Goal: Transaction & Acquisition: Download file/media

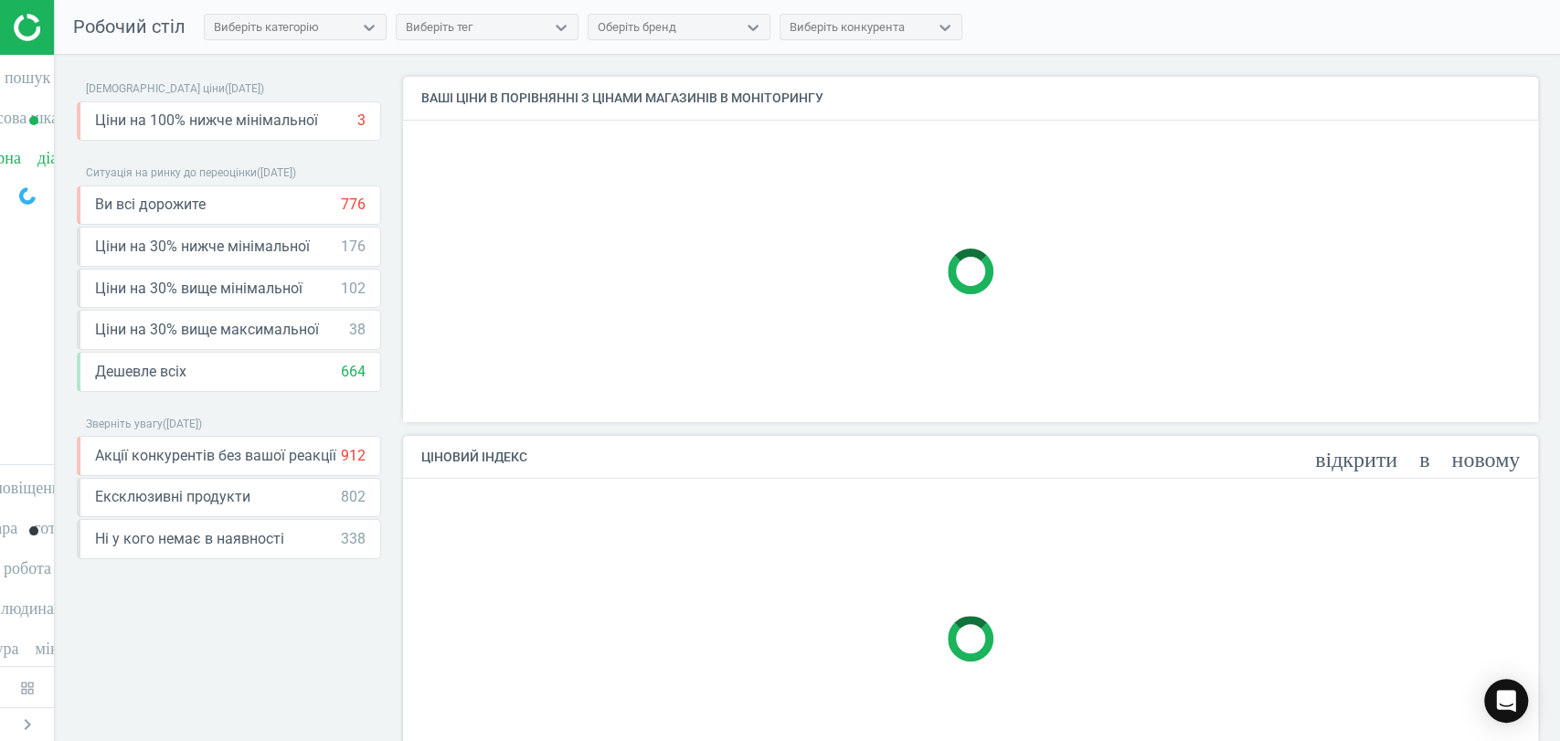
scroll to position [375, 1151]
click at [31, 126] on icon "timeline" at bounding box center [27, 115] width 35 height 35
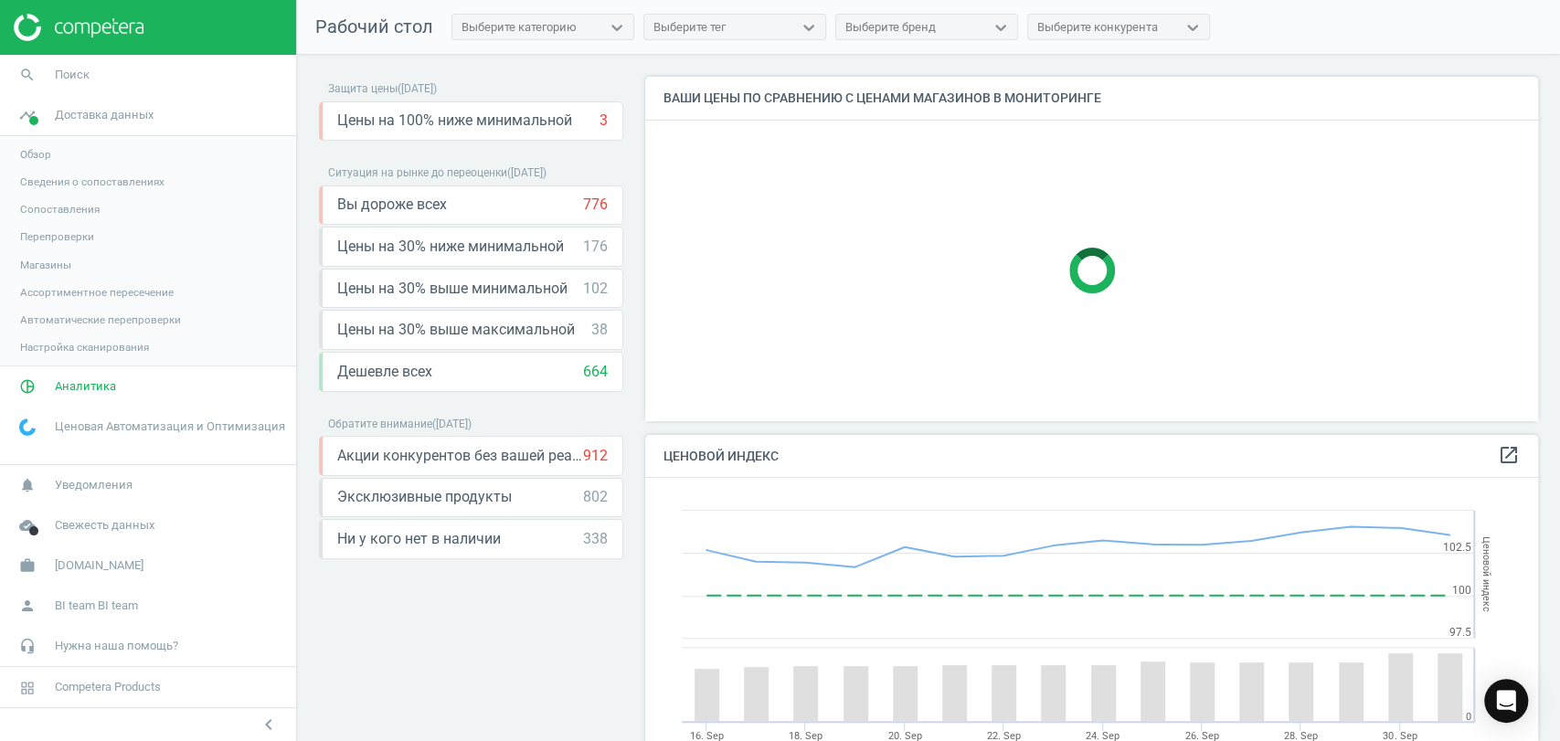
scroll to position [452, 908]
click at [51, 262] on span "Магазины" at bounding box center [45, 265] width 51 height 15
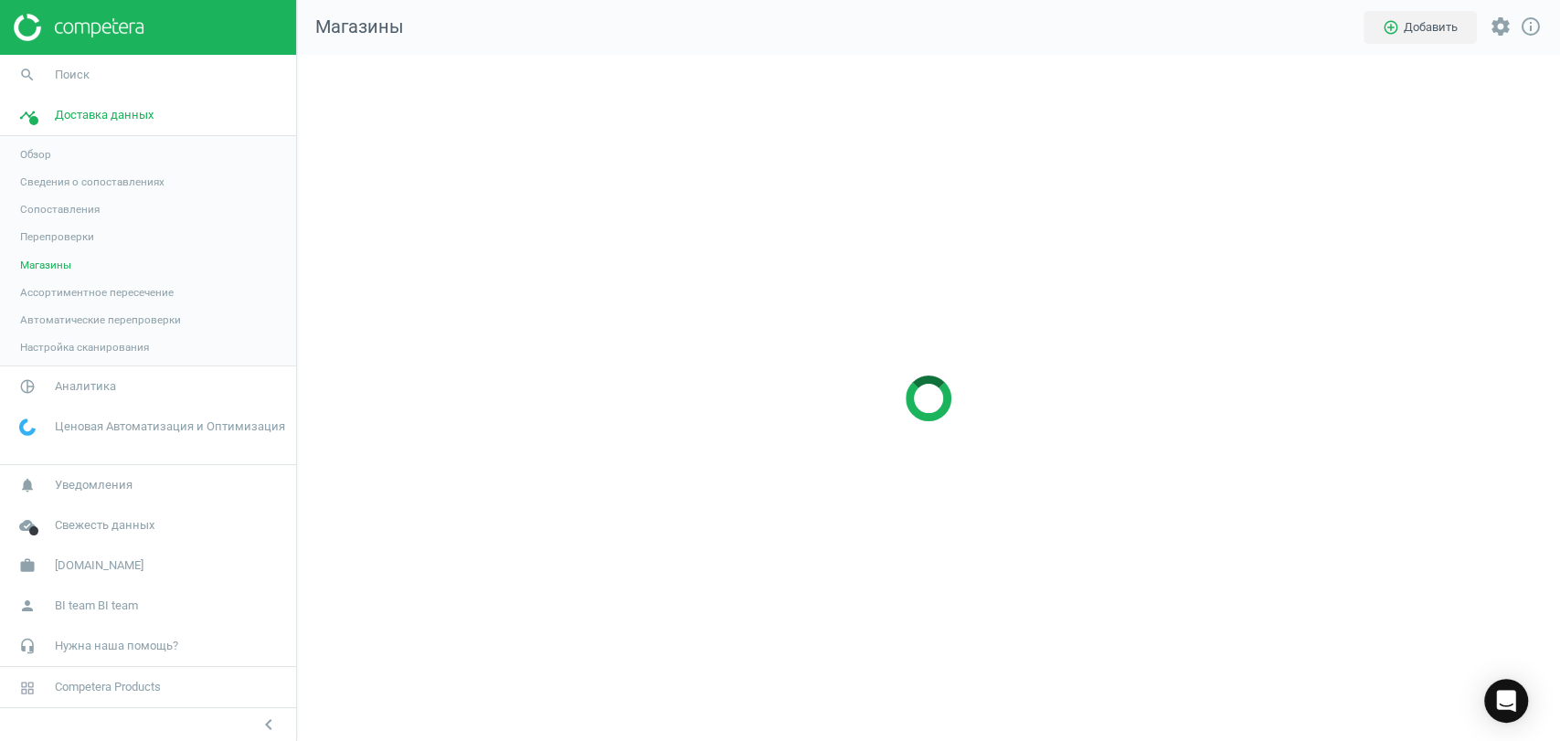
scroll to position [717, 1294]
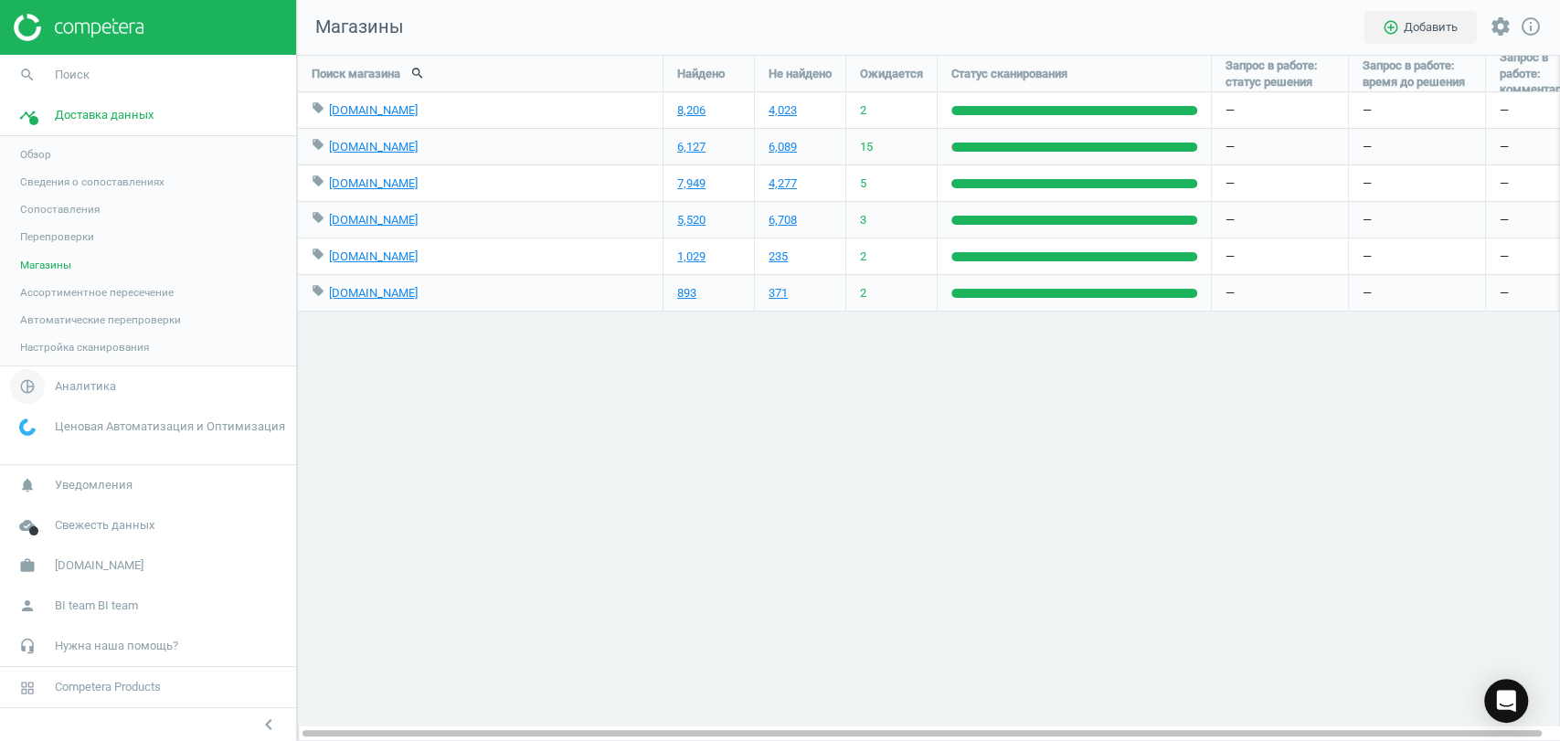
click at [102, 389] on span "Аналитика" at bounding box center [85, 386] width 61 height 16
click at [37, 221] on span "Товары" at bounding box center [39, 222] width 38 height 15
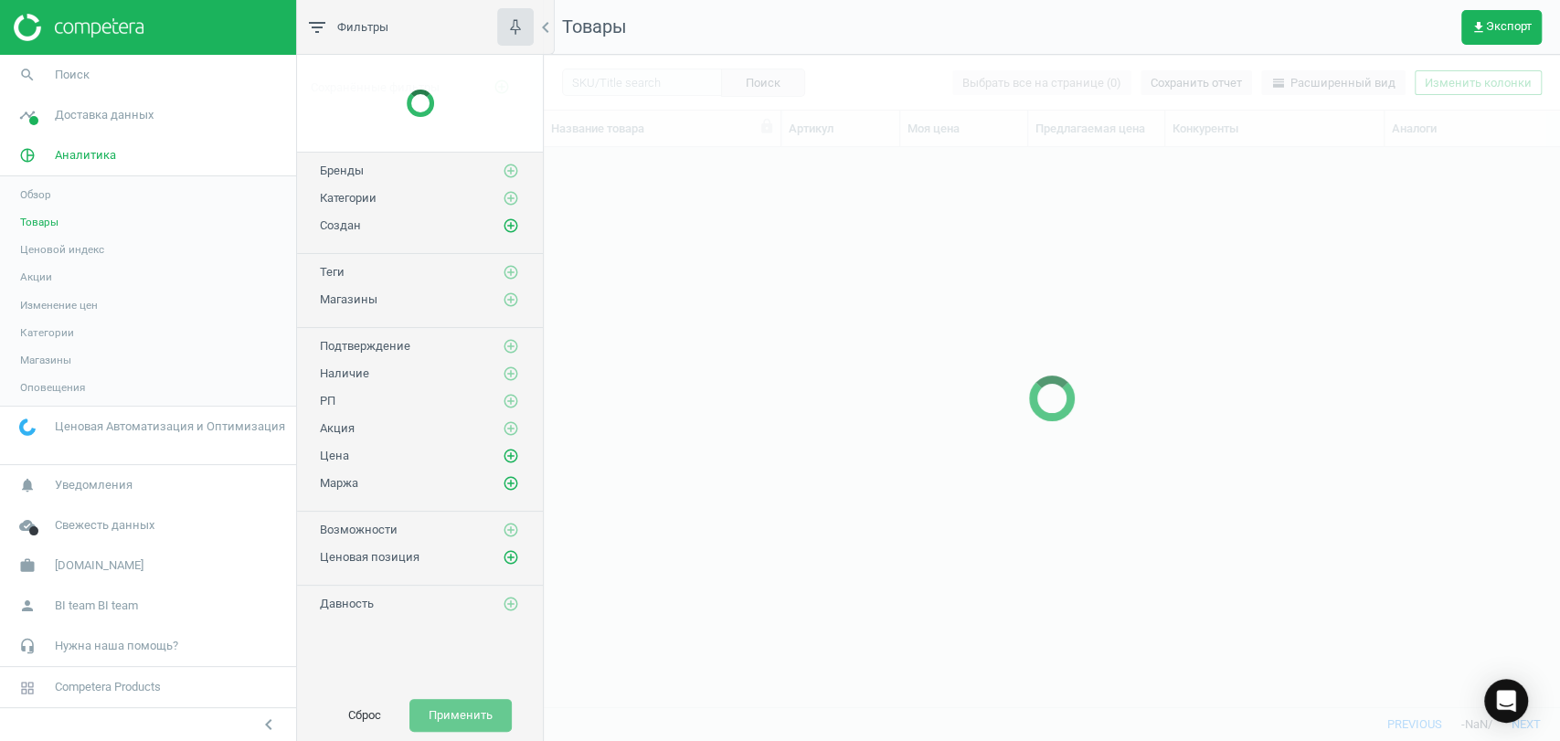
scroll to position [527, 1000]
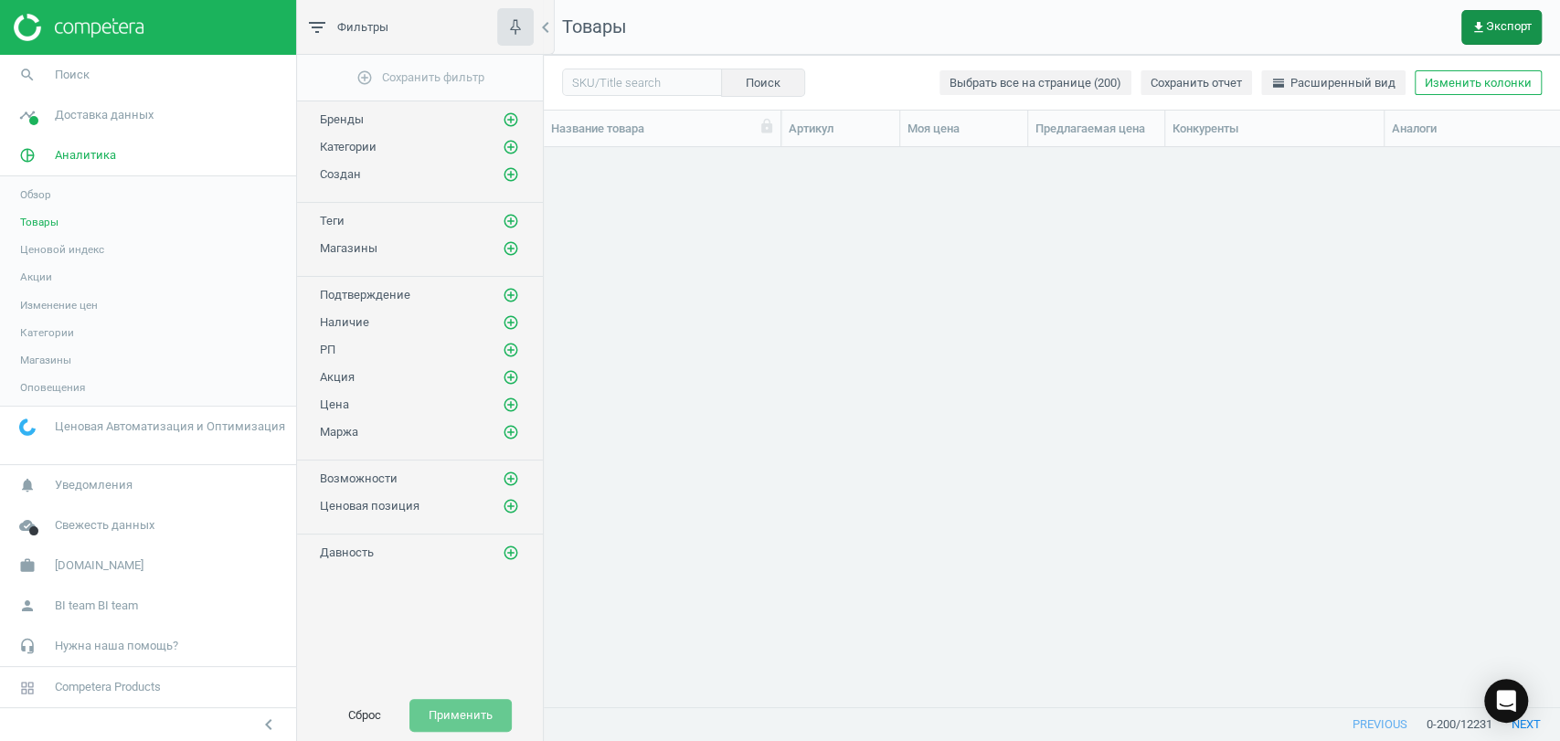
click at [1473, 38] on button "get_app Экспорт" at bounding box center [1501, 27] width 80 height 35
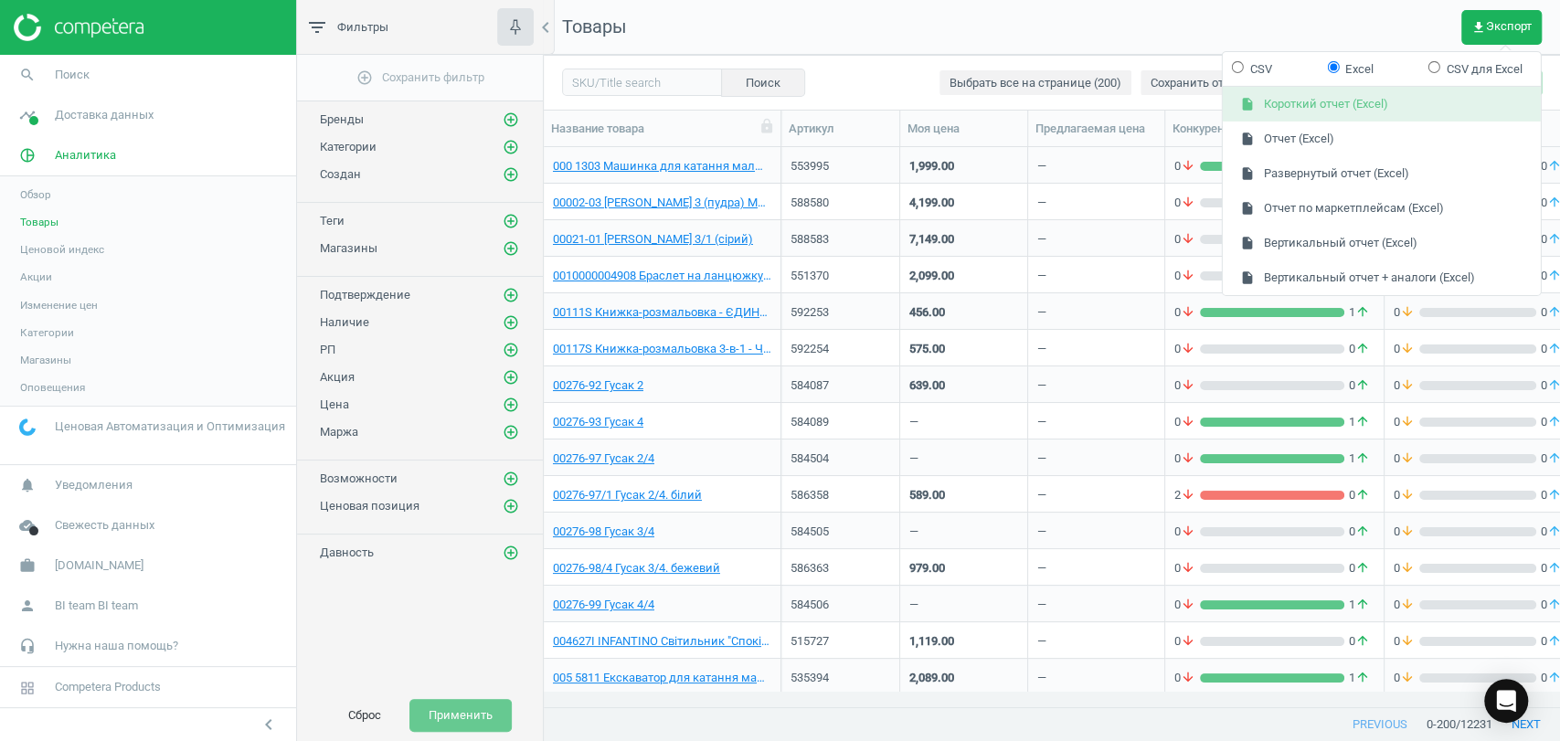
click at [1336, 111] on button "insert_drive_file Короткий отчет (Excel)" at bounding box center [1381, 104] width 318 height 35
